Goal: Task Accomplishment & Management: Complete application form

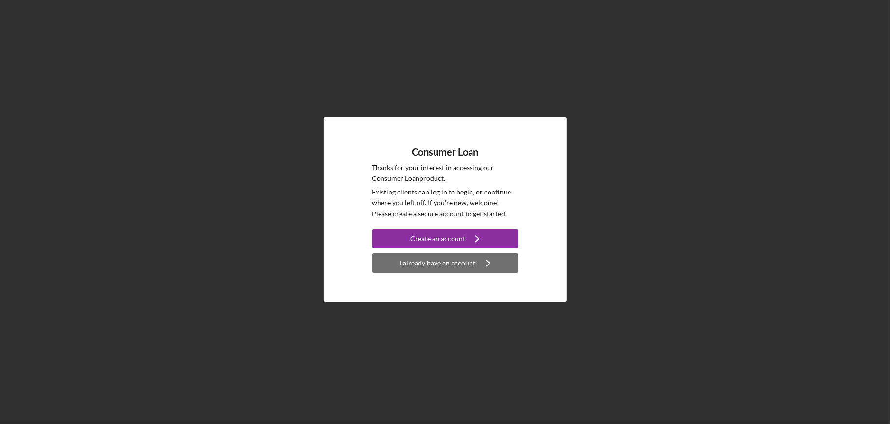
click at [418, 262] on div "I already have an account" at bounding box center [438, 262] width 76 height 19
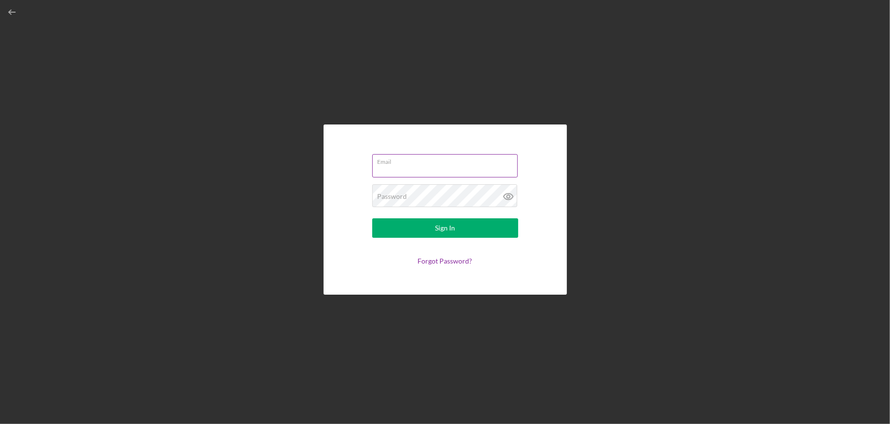
click at [431, 169] on input "Email" at bounding box center [444, 165] width 145 height 23
type input "[EMAIL_ADDRESS][DOMAIN_NAME]"
click at [372, 218] on button "Sign In" at bounding box center [445, 227] width 146 height 19
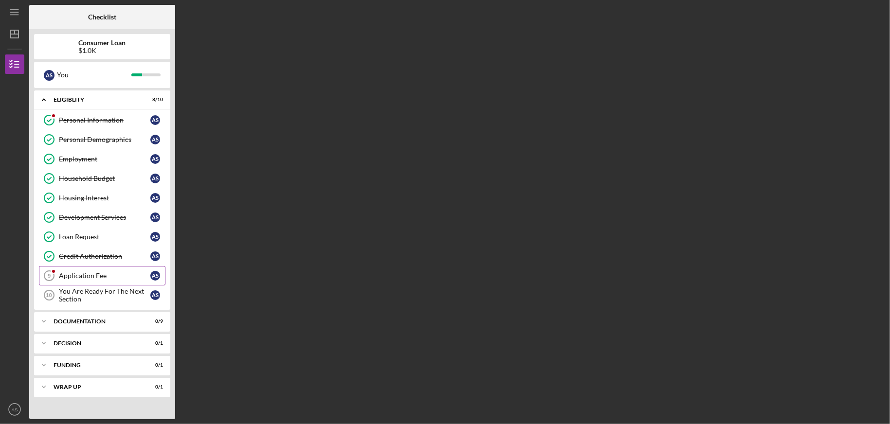
click at [103, 277] on div "Application Fee" at bounding box center [104, 276] width 91 height 8
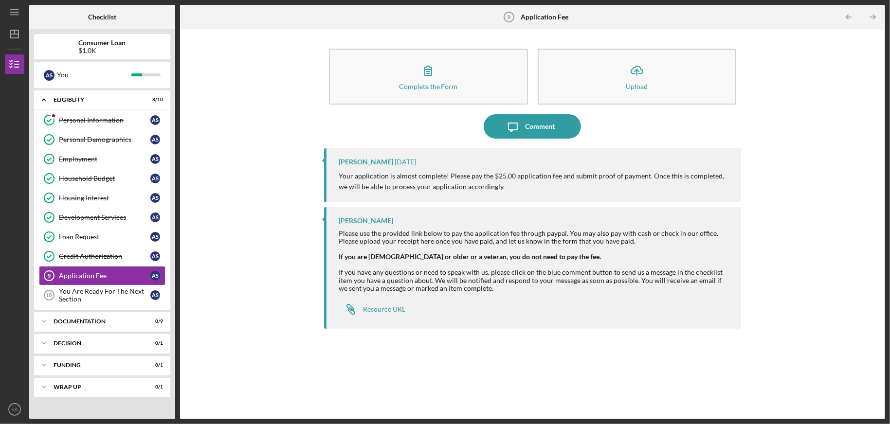
click at [561, 175] on p "Your application is almost complete! Please pay the $25.00 application fee and …" at bounding box center [535, 182] width 393 height 22
click at [395, 308] on div "Resource URL" at bounding box center [384, 310] width 42 height 8
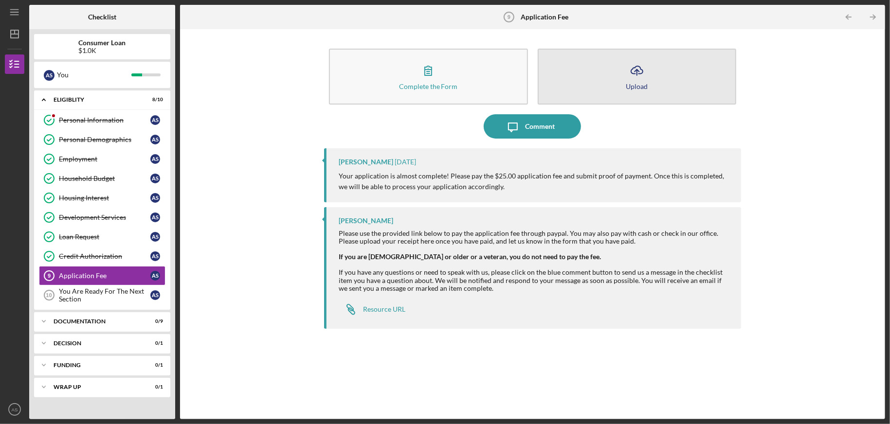
click at [620, 68] on button "Icon/Upload Upload" at bounding box center [637, 77] width 199 height 56
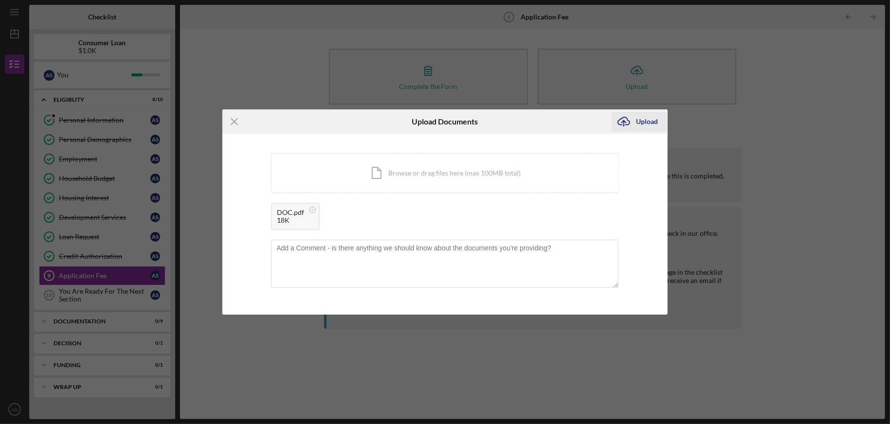
click at [641, 120] on div "Upload" at bounding box center [647, 121] width 22 height 19
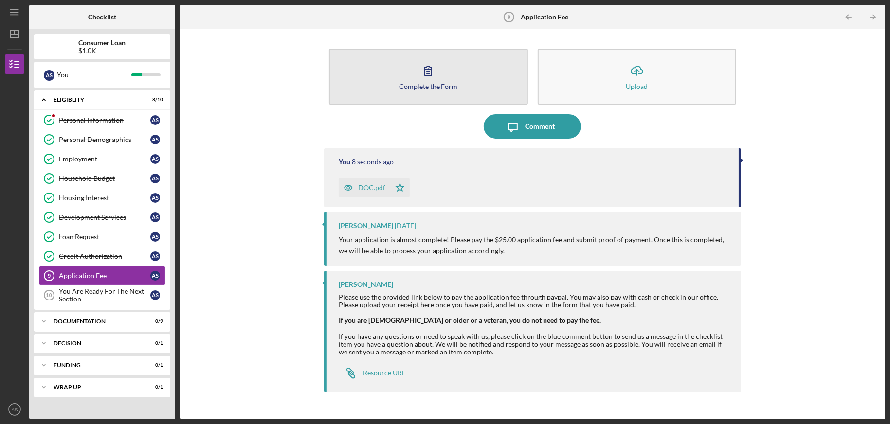
click at [426, 84] on div "Complete the Form" at bounding box center [428, 86] width 59 height 7
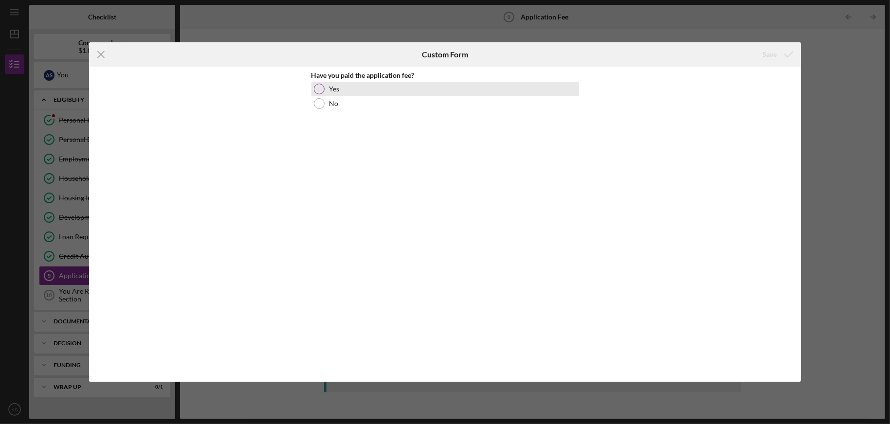
click at [316, 93] on div at bounding box center [319, 89] width 11 height 11
click at [770, 51] on div "Save" at bounding box center [769, 54] width 14 height 19
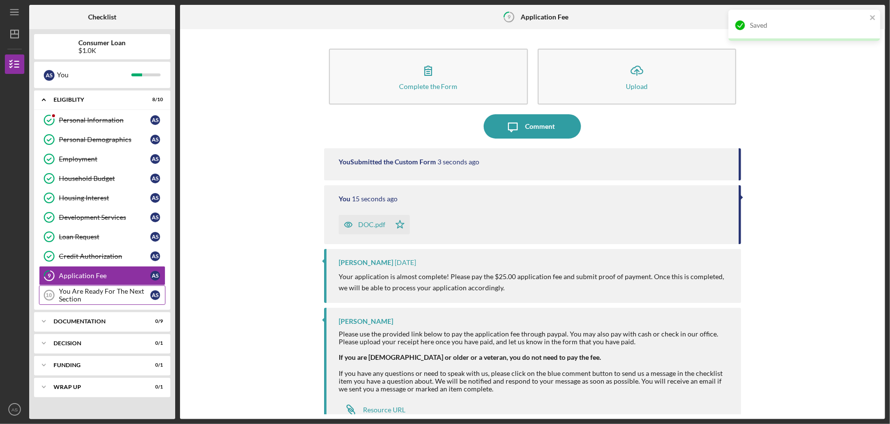
click at [89, 293] on div "You Are Ready For The Next Section" at bounding box center [104, 296] width 91 height 16
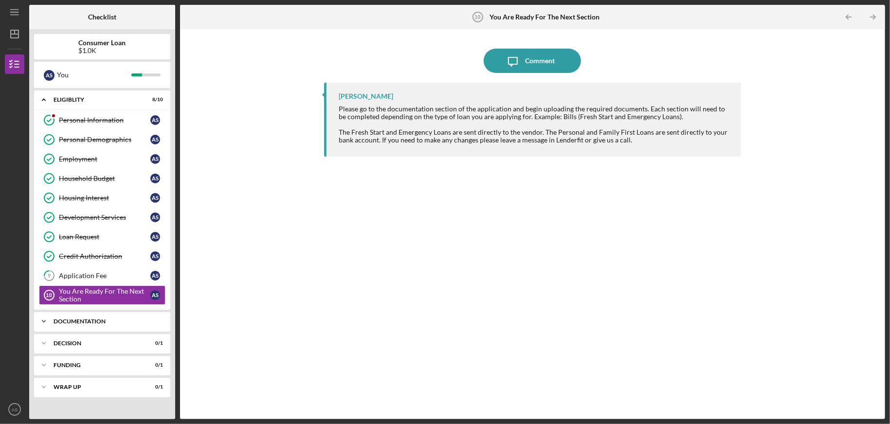
click at [131, 319] on div "Documentation" at bounding box center [106, 322] width 105 height 6
click at [102, 342] on link "ID Verification 11 ID Verification A S" at bounding box center [102, 341] width 126 height 19
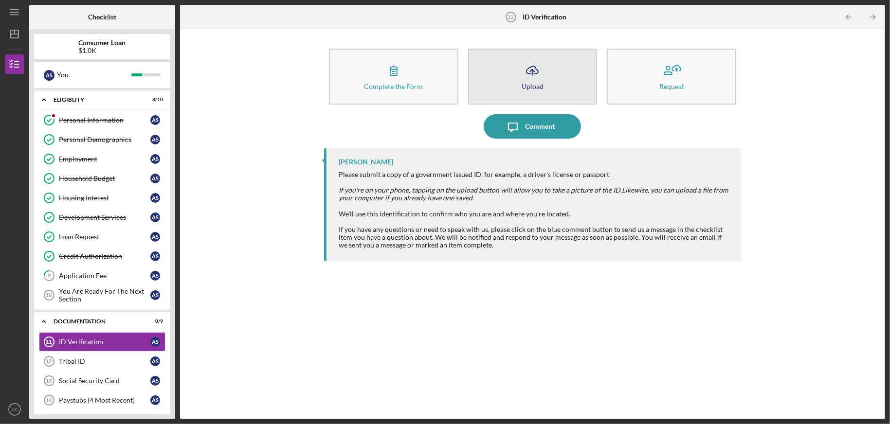
click at [487, 70] on button "Icon/Upload Upload" at bounding box center [532, 77] width 129 height 56
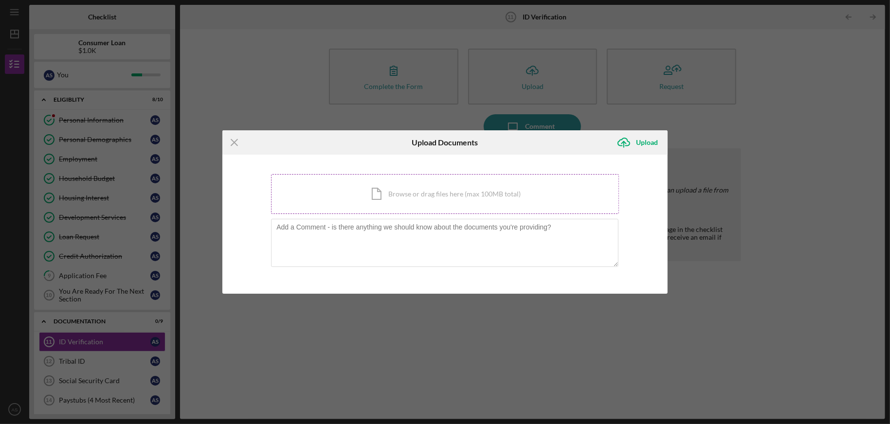
click at [446, 197] on div "Icon/Document Browse or drag files here (max 100MB total) Tap to choose files o…" at bounding box center [445, 194] width 348 height 40
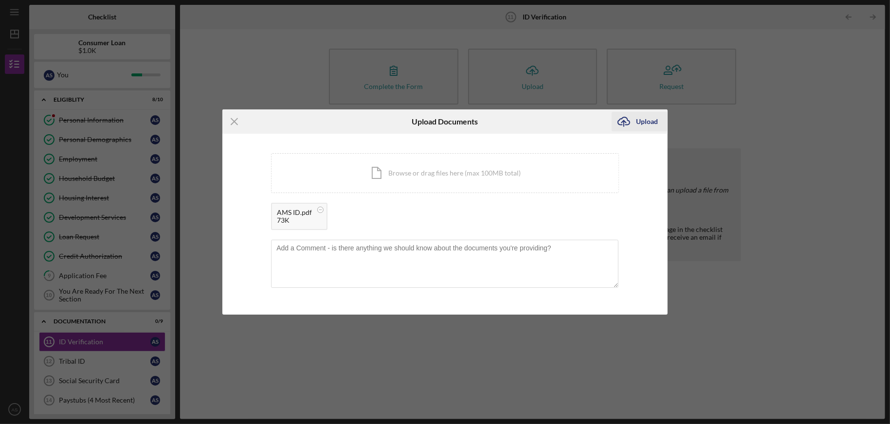
click at [648, 119] on div "Upload" at bounding box center [647, 121] width 22 height 19
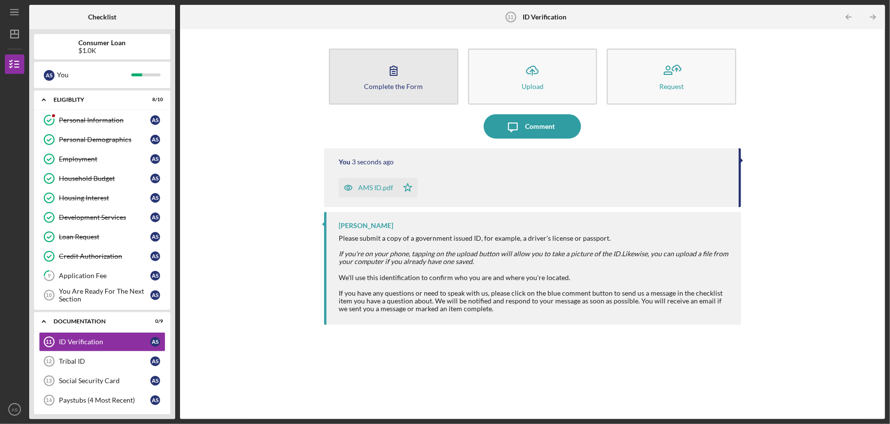
click at [406, 94] on button "Complete the Form Form" at bounding box center [393, 77] width 129 height 56
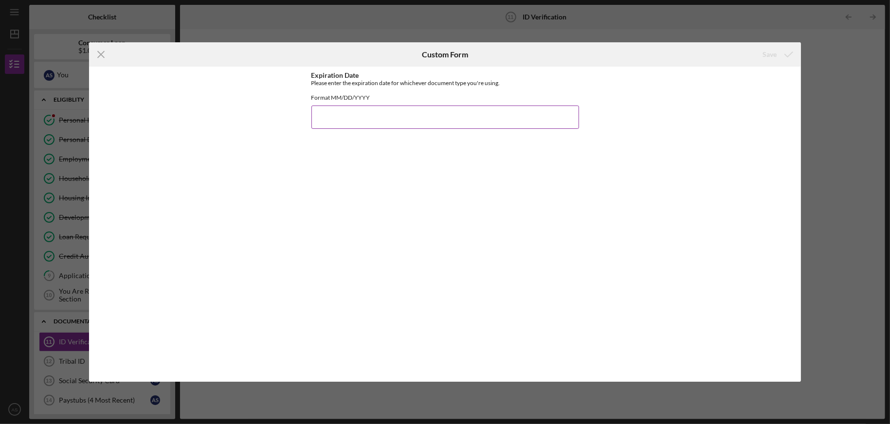
click at [339, 129] on input "Expiration Date" at bounding box center [445, 117] width 268 height 23
click at [344, 152] on div "Expiration Date Please enter the expiration date for whichever document type yo…" at bounding box center [445, 225] width 268 height 306
click at [325, 123] on input "06162028" at bounding box center [445, 117] width 268 height 23
type input "[DATE]"
click at [768, 55] on div "Save" at bounding box center [769, 54] width 14 height 19
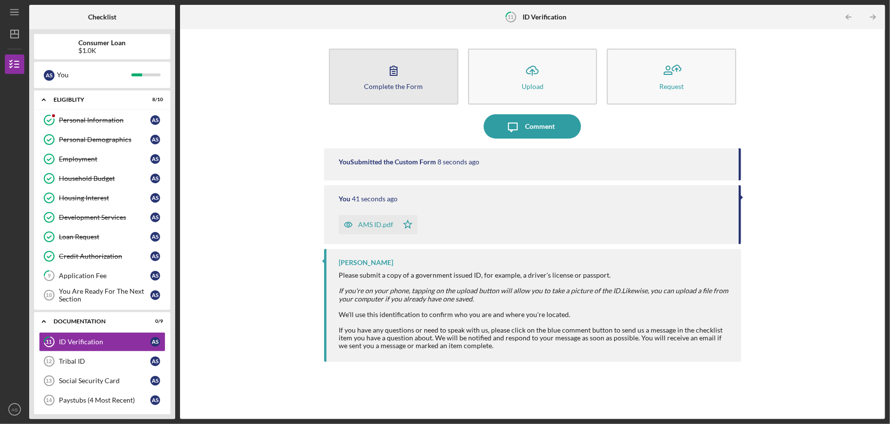
click at [406, 68] on button "Complete the Form Form" at bounding box center [393, 77] width 129 height 56
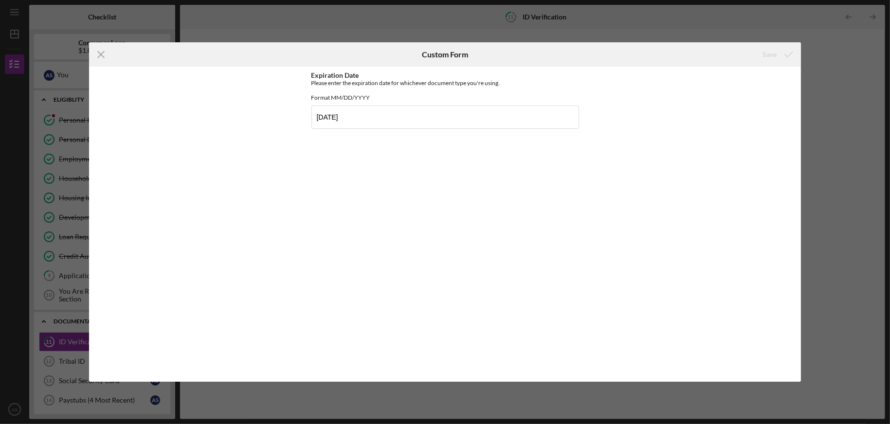
click at [100, 54] on g at bounding box center [101, 55] width 6 height 6
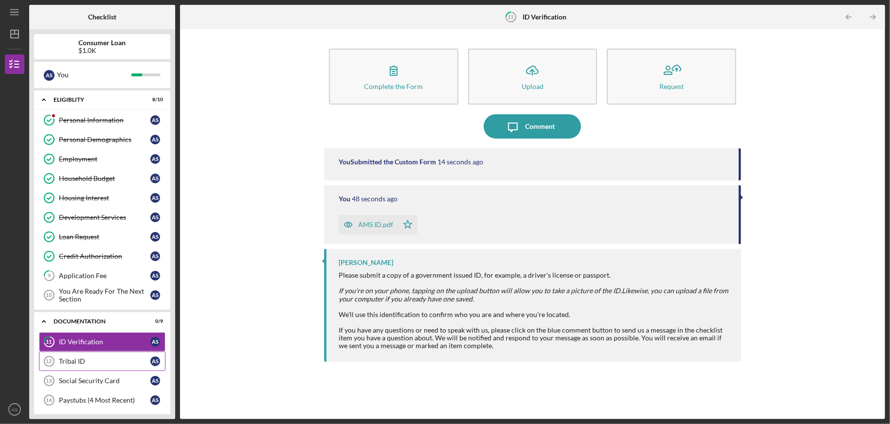
click at [68, 358] on div "Tribal ID" at bounding box center [104, 362] width 91 height 8
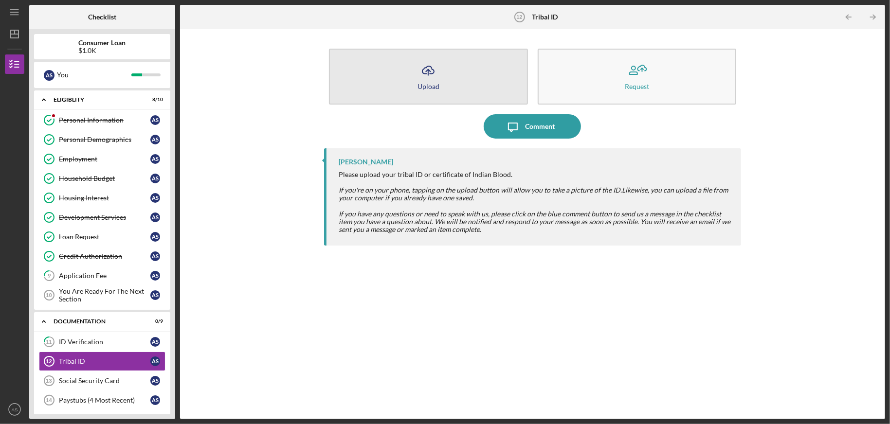
click at [429, 69] on icon "Icon/Upload" at bounding box center [428, 70] width 24 height 24
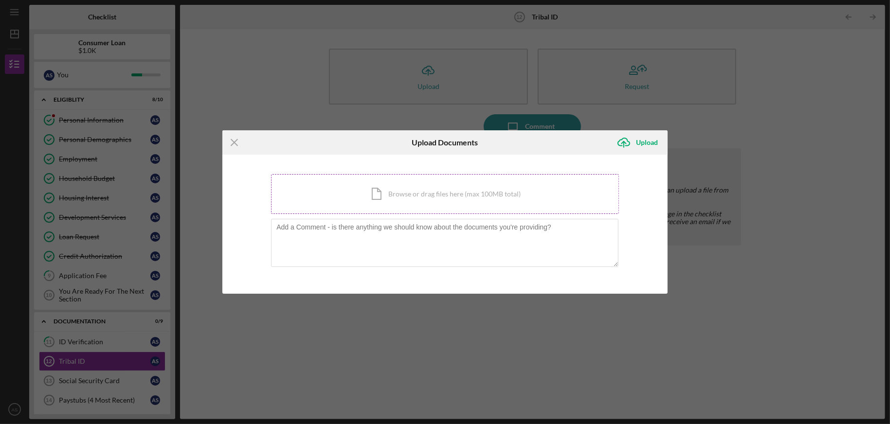
click at [411, 196] on div "Icon/Document Browse or drag files here (max 100MB total) Tap to choose files o…" at bounding box center [445, 194] width 348 height 40
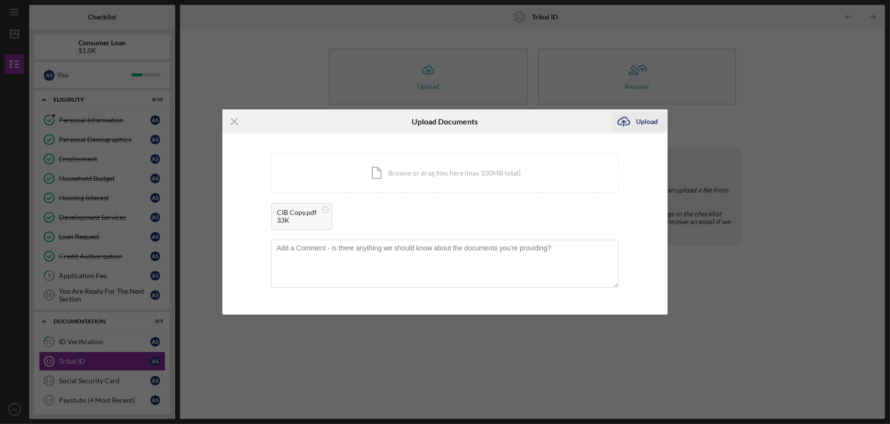
click at [622, 122] on icon "Icon/Upload" at bounding box center [624, 121] width 24 height 24
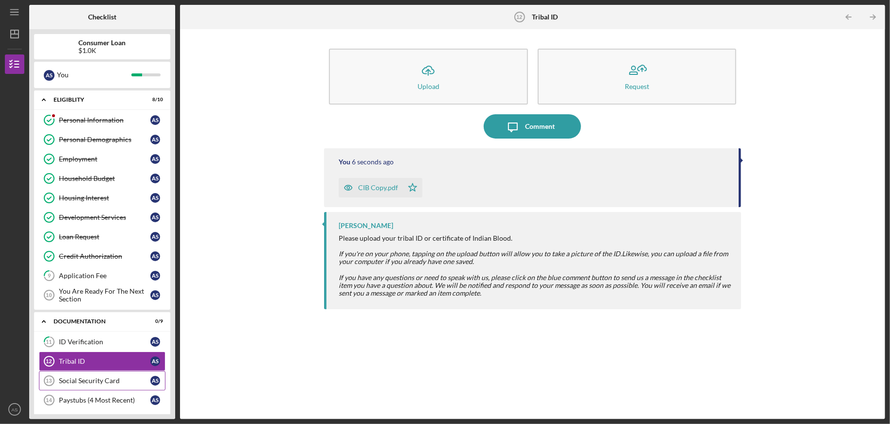
click at [64, 377] on div "Social Security Card" at bounding box center [104, 381] width 91 height 8
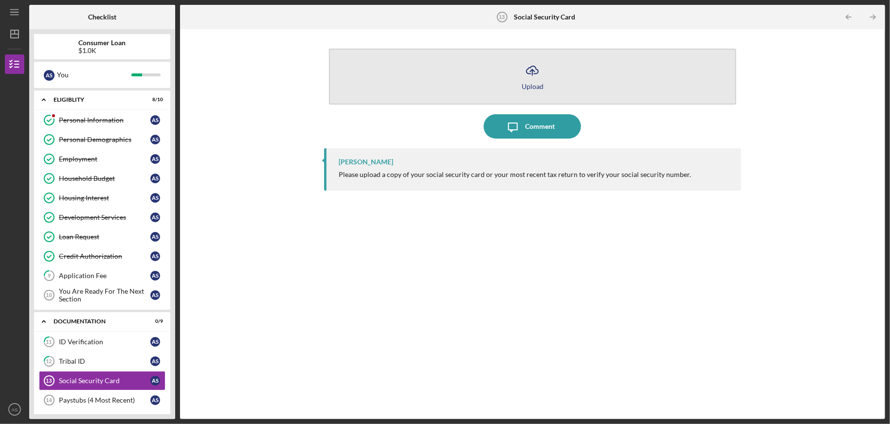
click at [555, 93] on button "Icon/Upload Upload" at bounding box center [532, 77] width 407 height 56
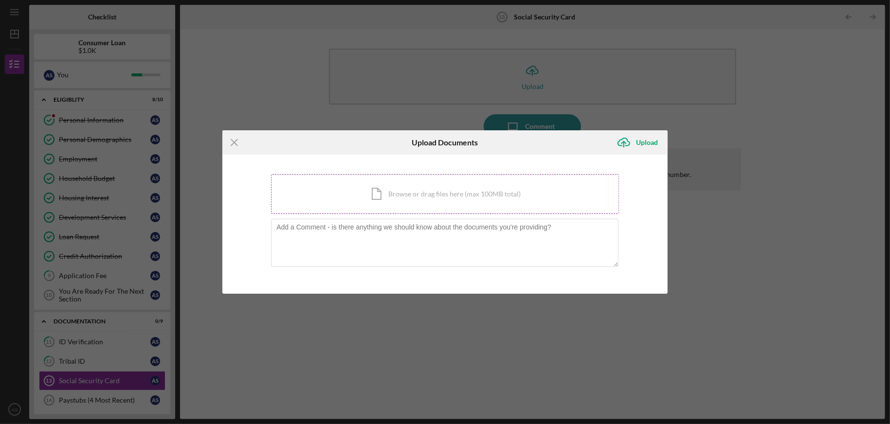
click at [440, 199] on div "Icon/Document Browse or drag files here (max 100MB total) Tap to choose files o…" at bounding box center [445, 194] width 348 height 40
click at [226, 139] on icon "Icon/Menu Close" at bounding box center [234, 142] width 24 height 24
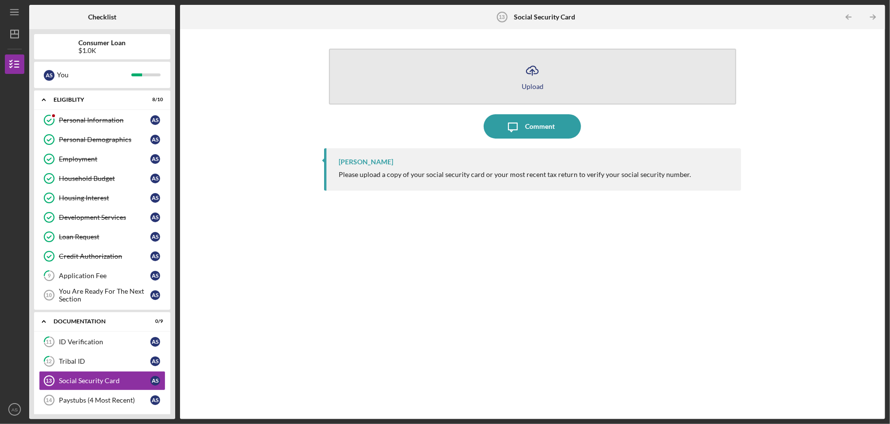
click at [521, 72] on icon "Icon/Upload" at bounding box center [532, 70] width 24 height 24
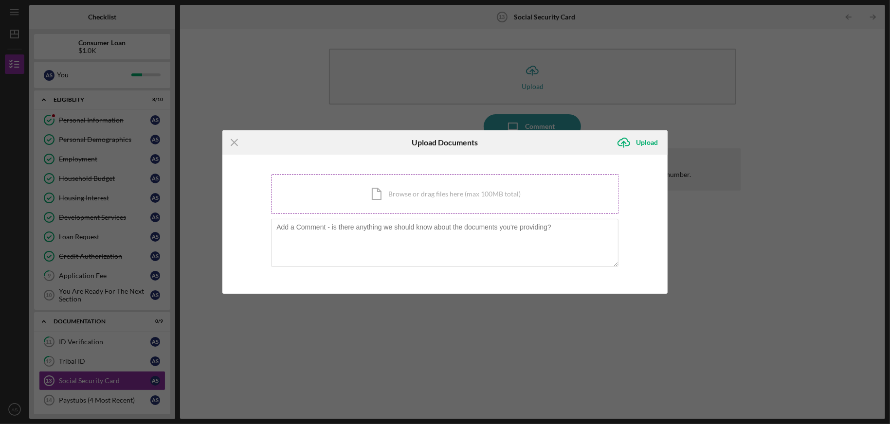
click at [456, 195] on div "Icon/Document Browse or drag files here (max 100MB total) Tap to choose files o…" at bounding box center [445, 194] width 348 height 40
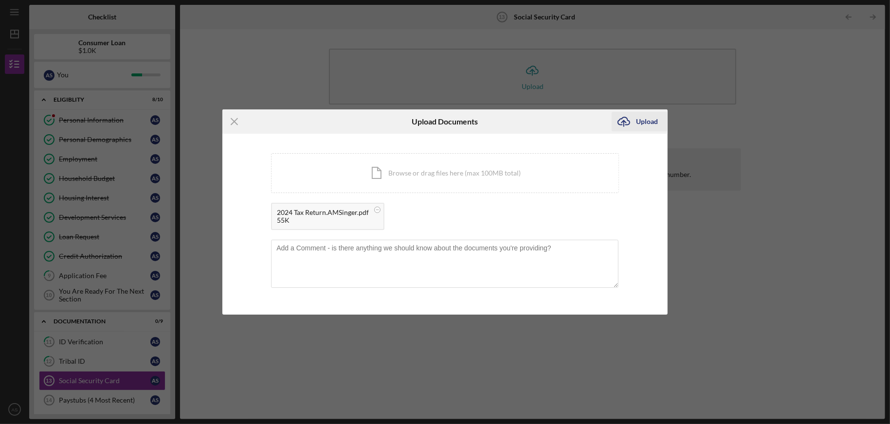
click at [638, 119] on div "Upload" at bounding box center [647, 121] width 22 height 19
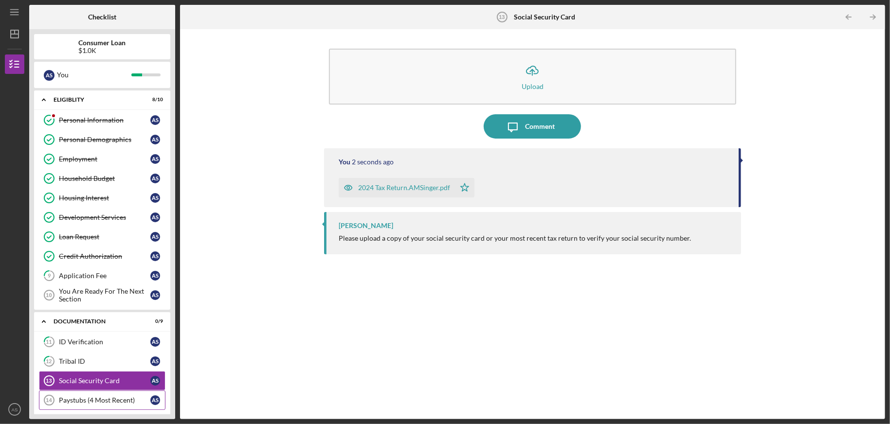
click at [81, 396] on div "Paystubs (4 Most Recent)" at bounding box center [104, 400] width 91 height 8
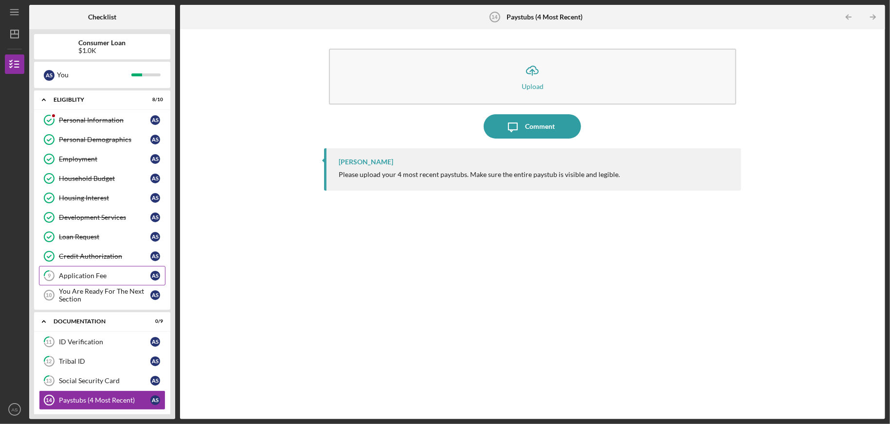
scroll to position [146, 0]
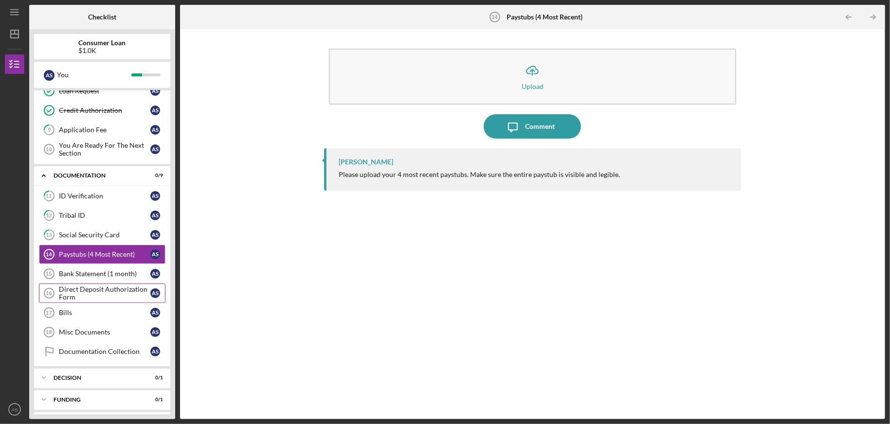
click at [68, 288] on div "Direct Deposit Authorization Form" at bounding box center [104, 294] width 91 height 16
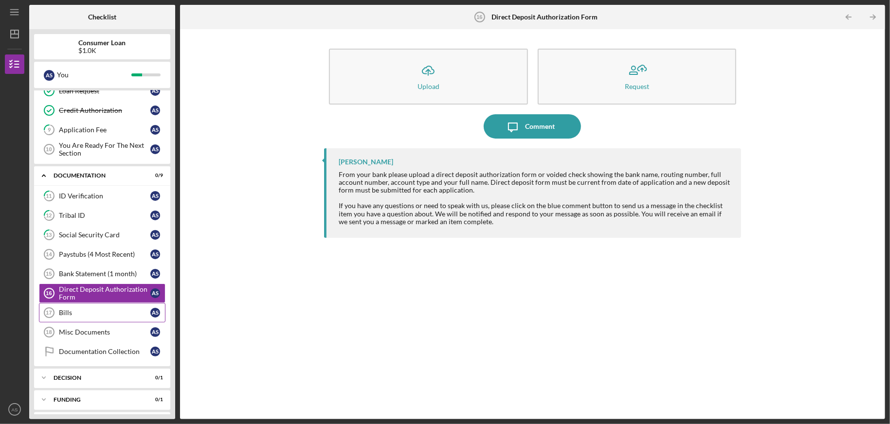
click at [112, 315] on link "Bills 17 Bills A S" at bounding box center [102, 312] width 126 height 19
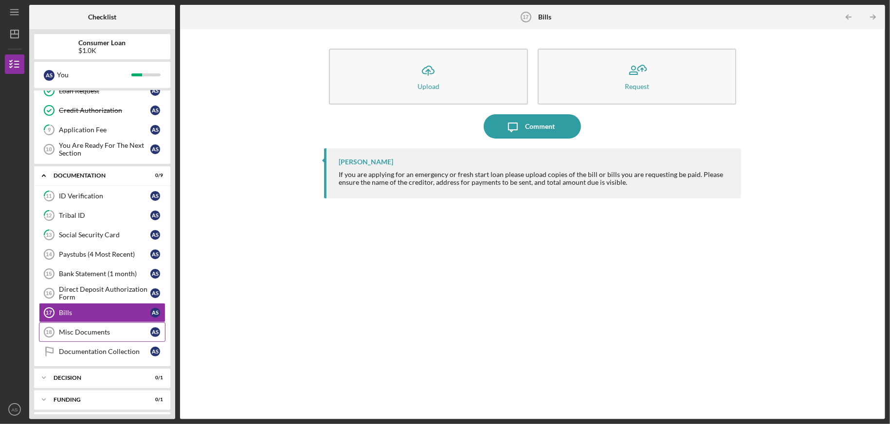
click at [107, 328] on div "Misc Documents" at bounding box center [104, 332] width 91 height 8
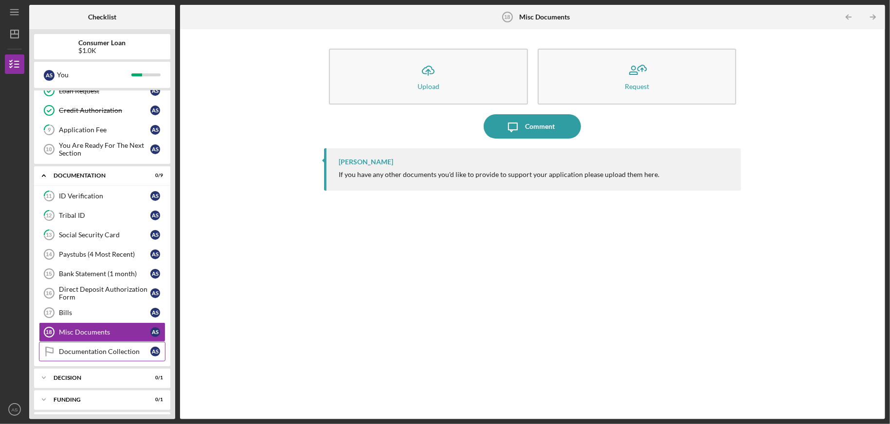
click at [96, 348] on div "Documentation Collection" at bounding box center [104, 352] width 91 height 8
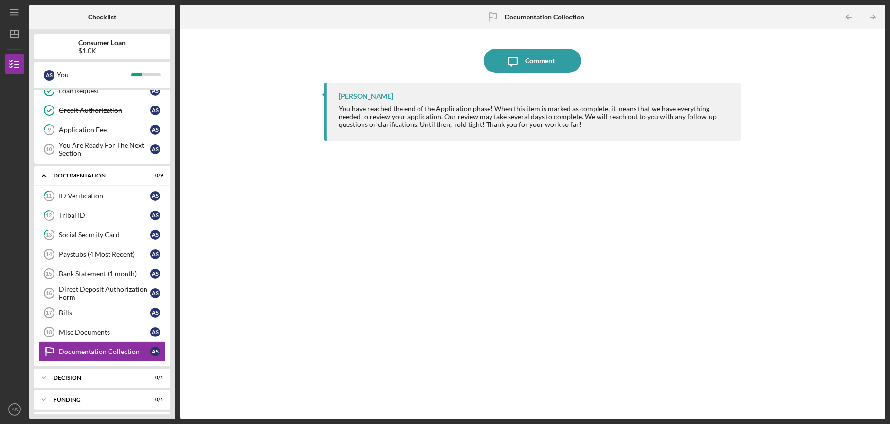
scroll to position [97, 0]
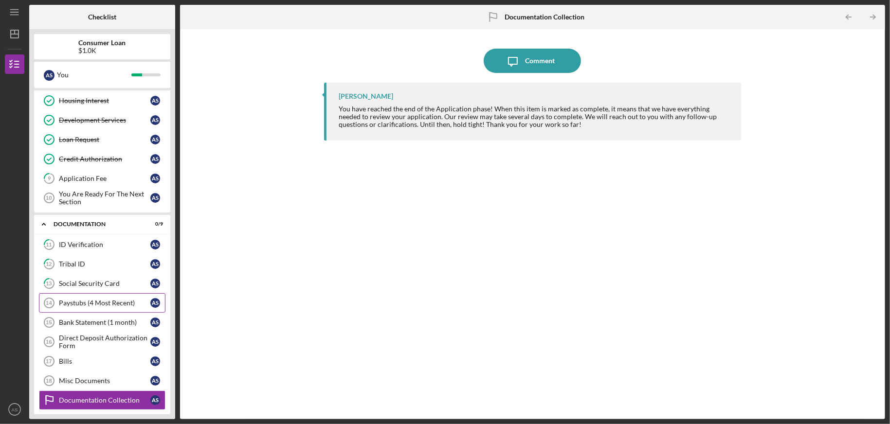
click at [116, 299] on div "Paystubs (4 Most Recent)" at bounding box center [104, 303] width 91 height 8
